Goal: Information Seeking & Learning: Check status

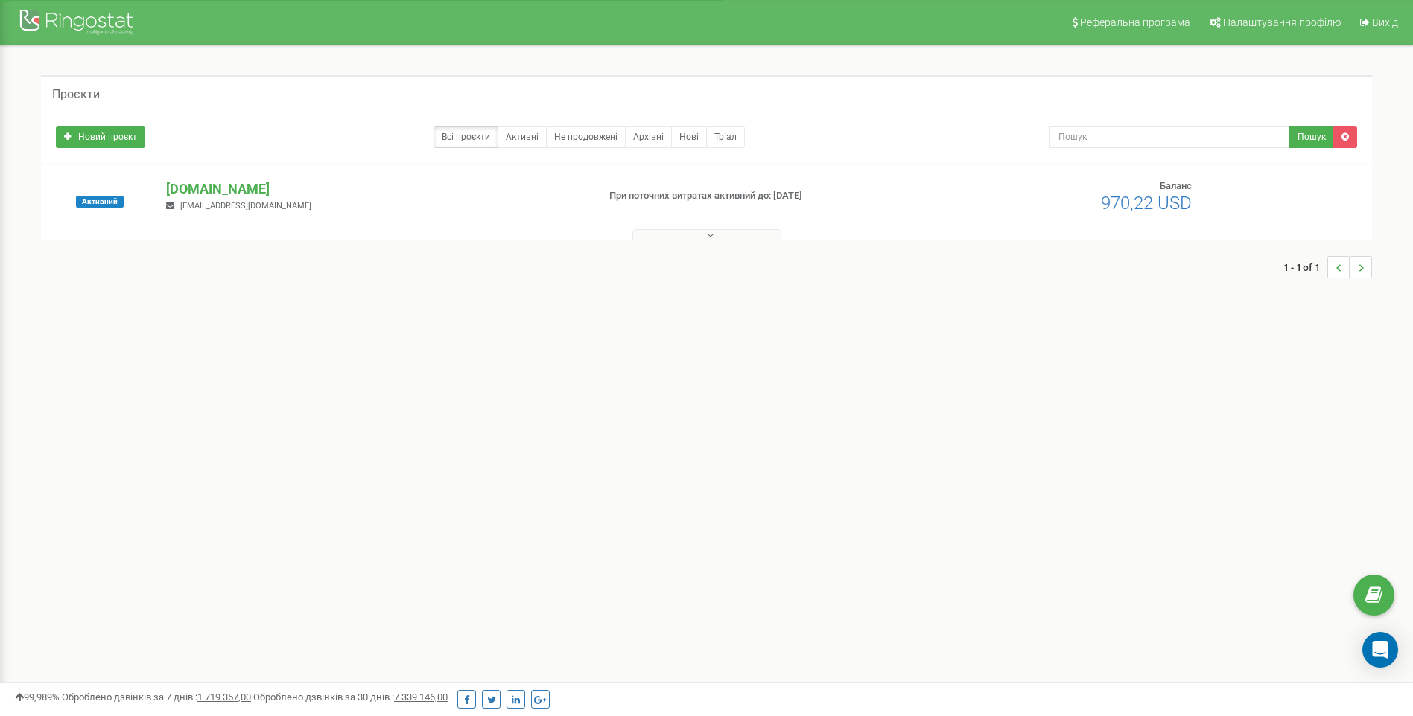
click at [230, 185] on p "[DOMAIN_NAME]" at bounding box center [375, 188] width 418 height 19
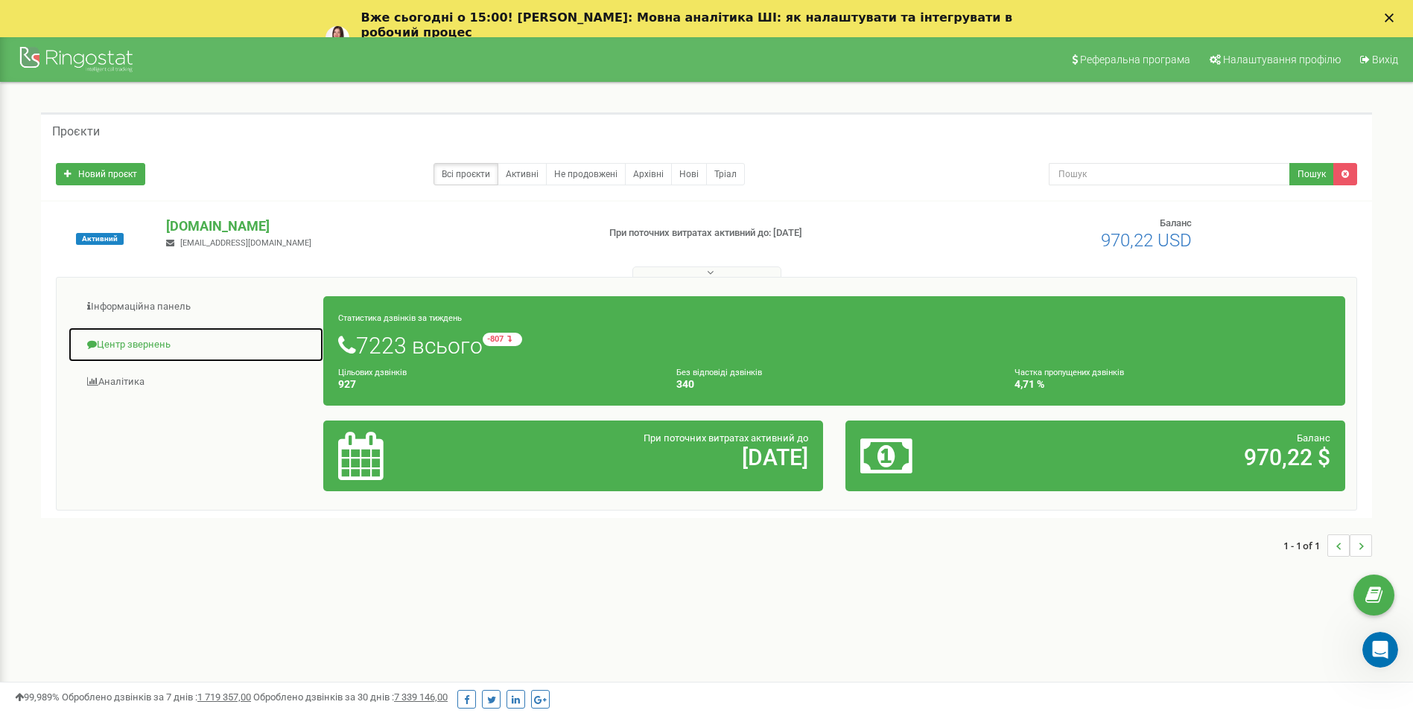
click at [145, 346] on link "Центр звернень" at bounding box center [196, 345] width 256 height 36
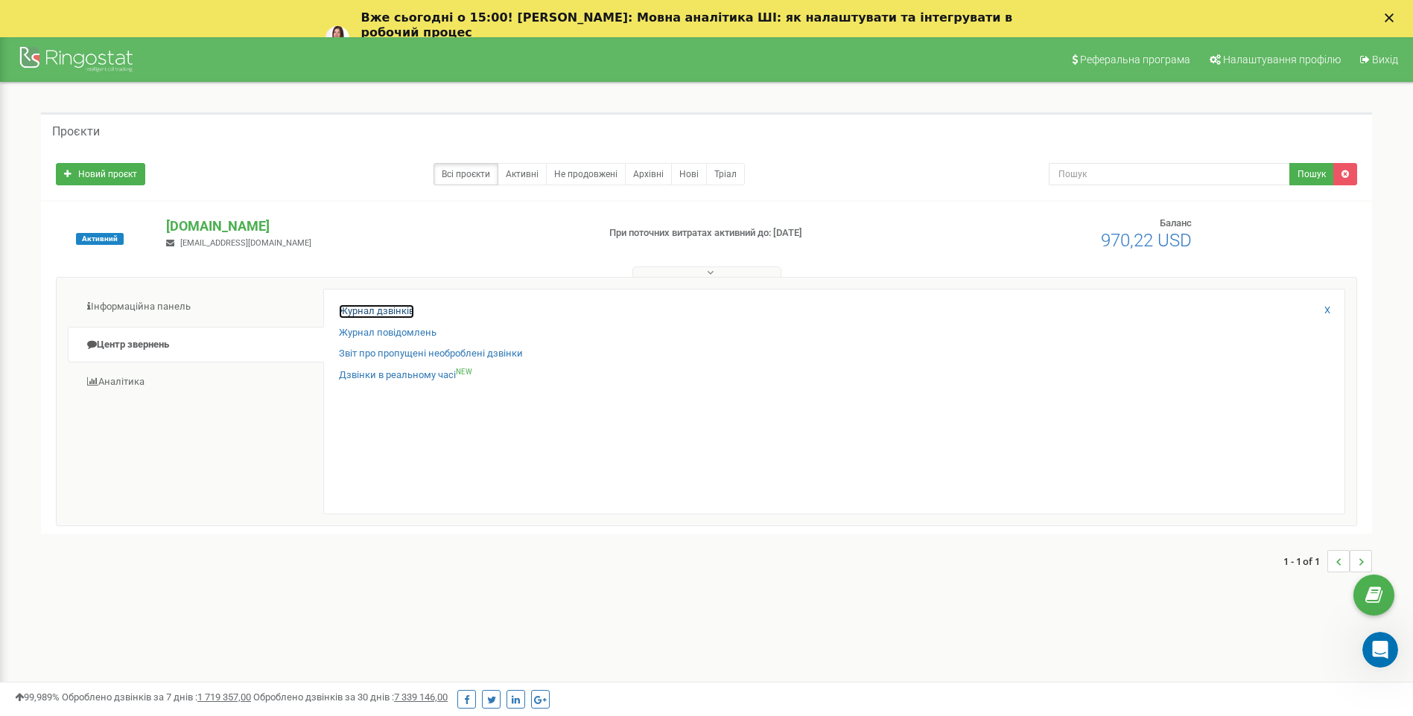
click at [386, 311] on link "Журнал дзвінків" at bounding box center [376, 312] width 75 height 14
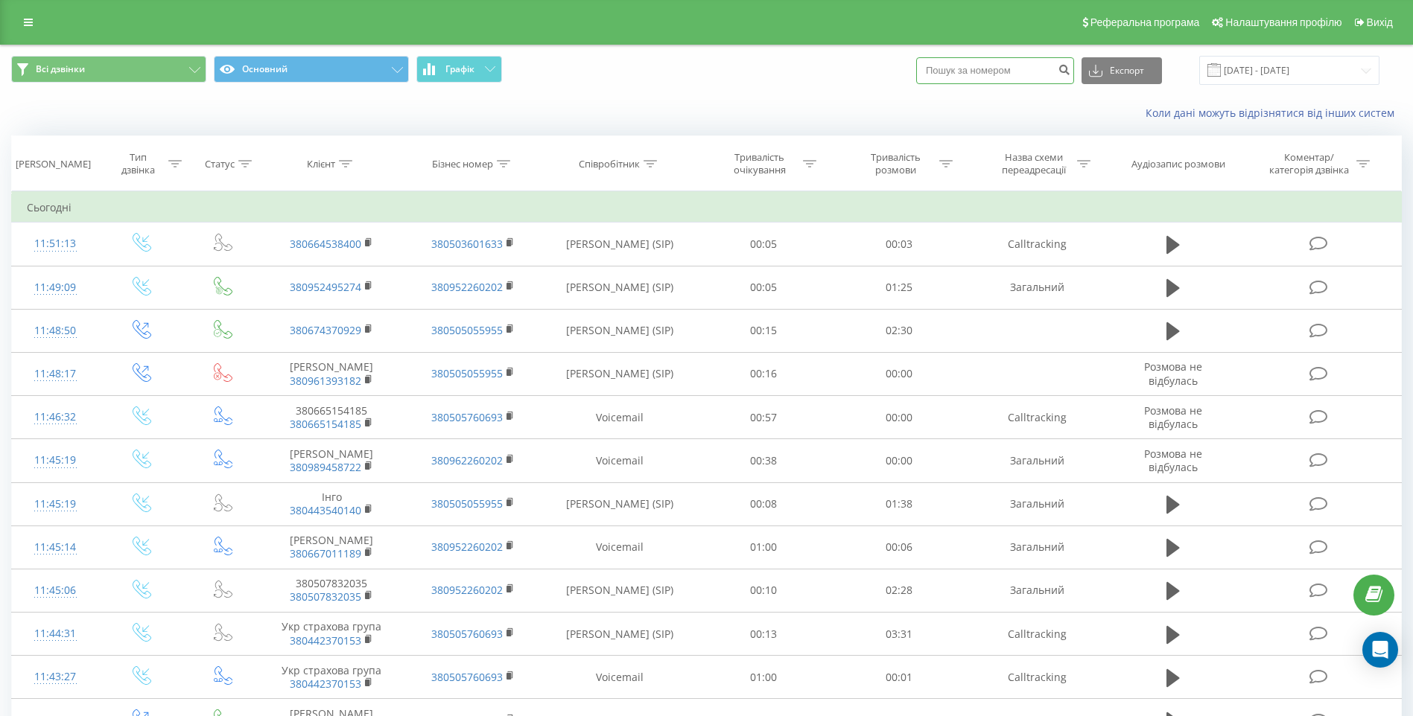
paste input "+38(095)514-02-55"
type input "+38(095)514-02-55"
click at [1070, 66] on icon "submit" at bounding box center [1063, 67] width 13 height 9
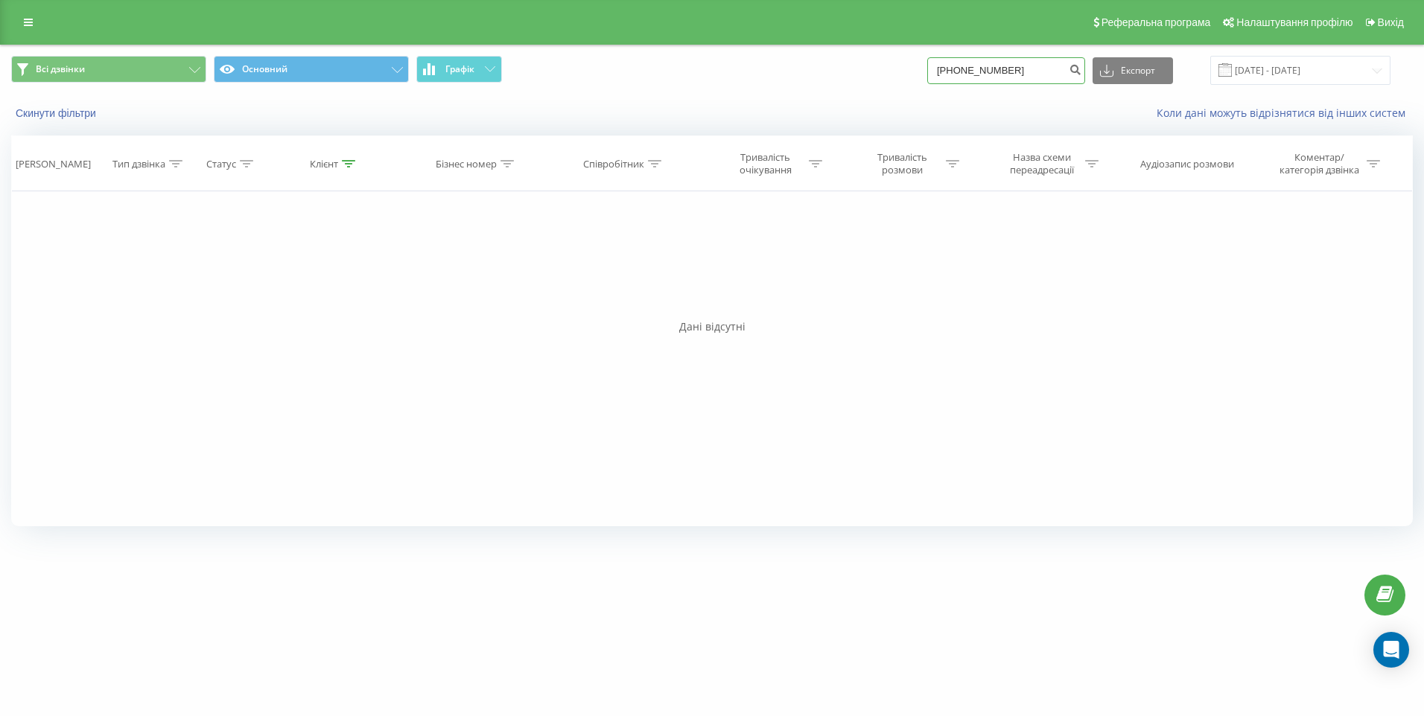
click at [1076, 74] on input "+38(095)514-02-55" at bounding box center [1006, 70] width 158 height 27
type input "+"
type input "0955140255"
click at [1081, 72] on icon "submit" at bounding box center [1075, 67] width 13 height 9
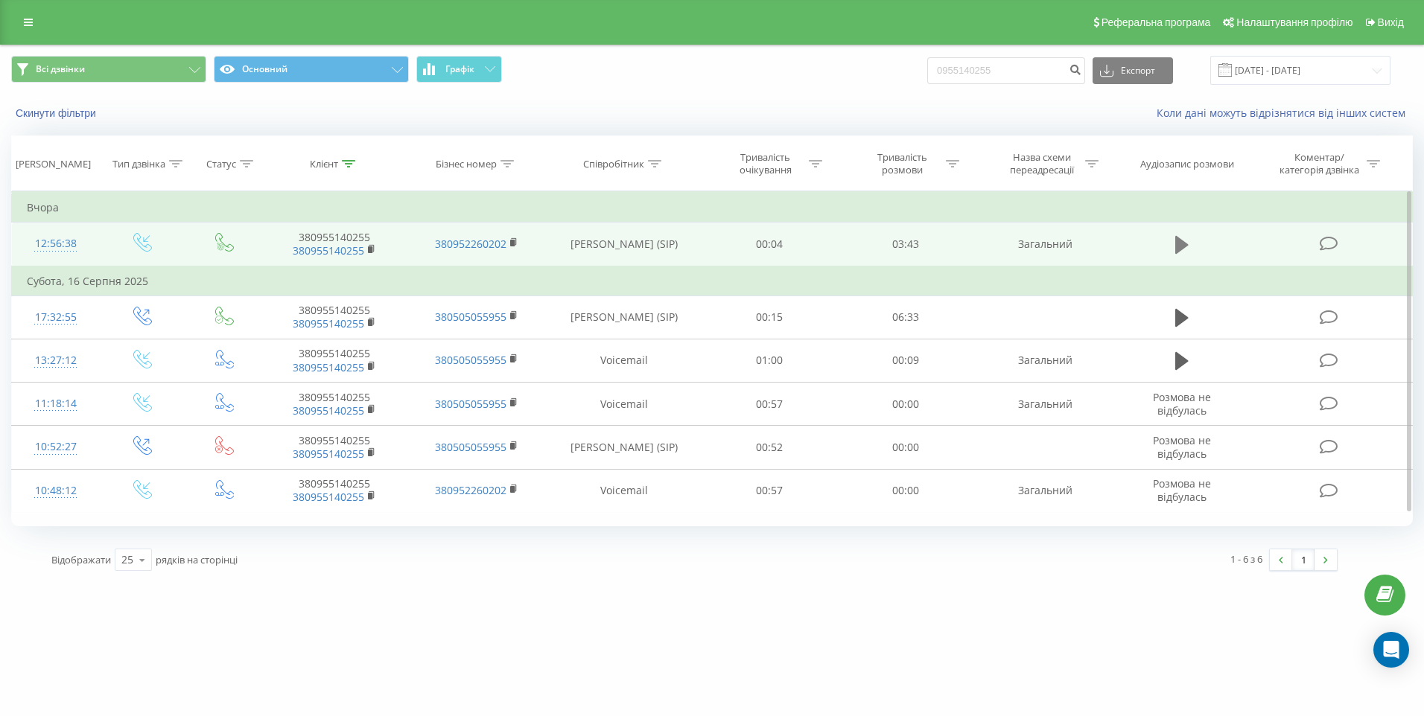
click at [1177, 241] on icon at bounding box center [1181, 245] width 13 height 18
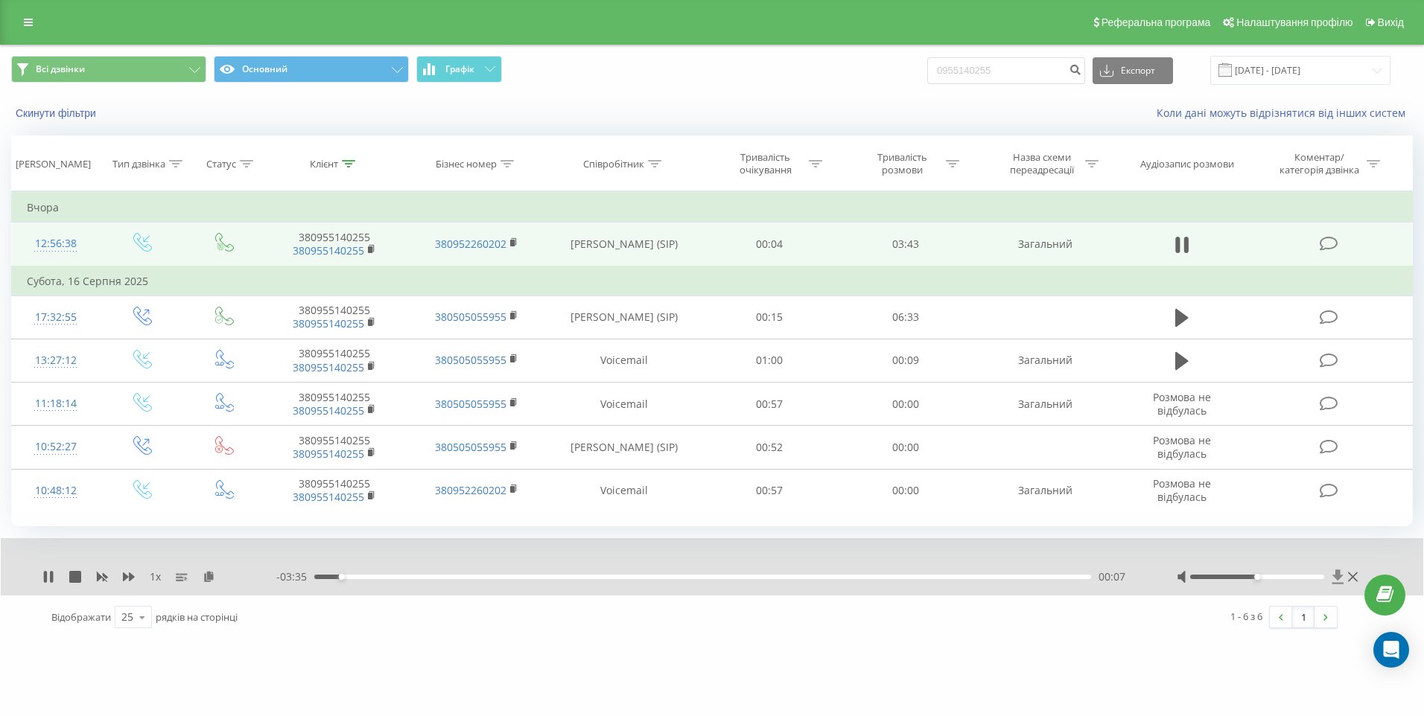
click at [1338, 577] on icon at bounding box center [1337, 577] width 11 height 14
click at [1258, 140] on th "Коментар/категорія дзвінка" at bounding box center [1330, 163] width 164 height 55
click at [1222, 95] on div "Скинути фільтри Коли дані можуть відрізнятися вiд інших систем" at bounding box center [712, 113] width 1422 height 36
click at [1255, 185] on th "Коментар/категорія дзвінка" at bounding box center [1330, 163] width 164 height 55
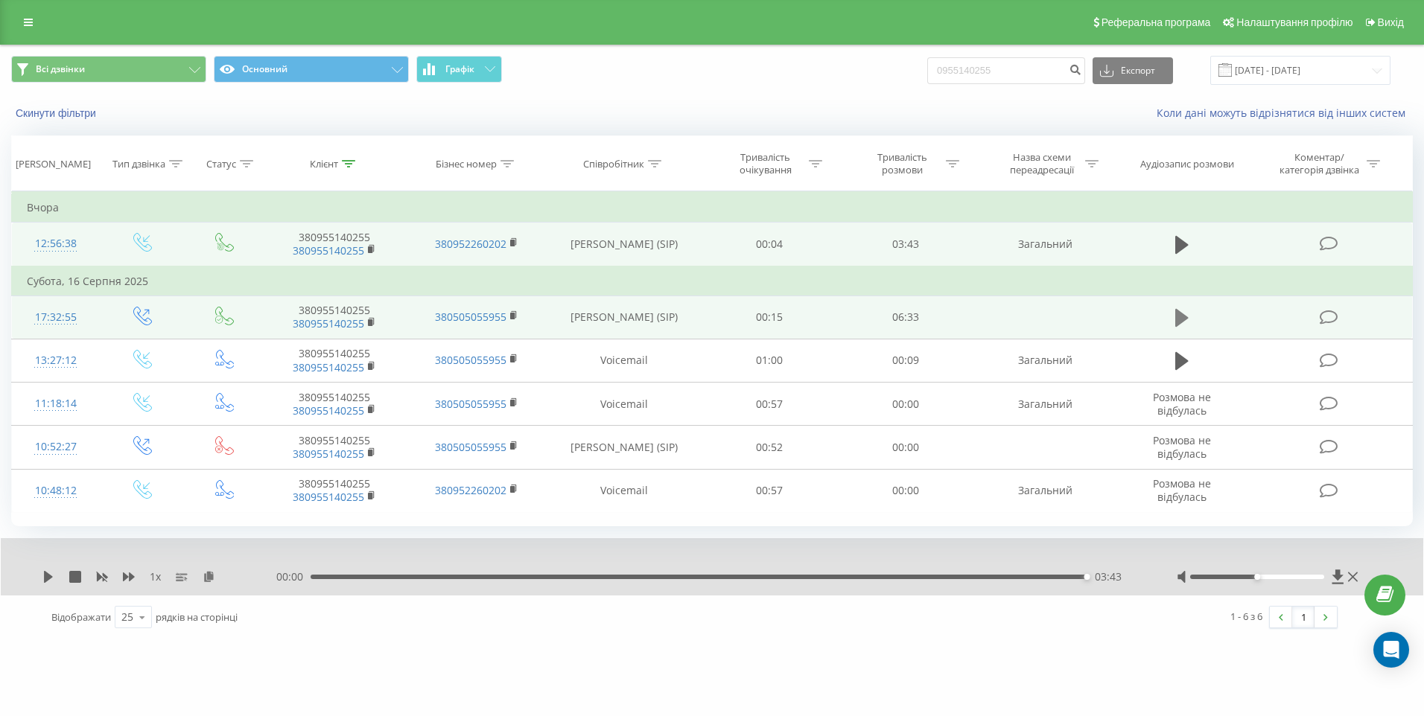
click at [1185, 316] on icon at bounding box center [1181, 318] width 13 height 18
click at [1337, 574] on icon at bounding box center [1337, 577] width 11 height 14
click at [1337, 577] on icon at bounding box center [1337, 577] width 11 height 14
